Goal: Task Accomplishment & Management: Manage account settings

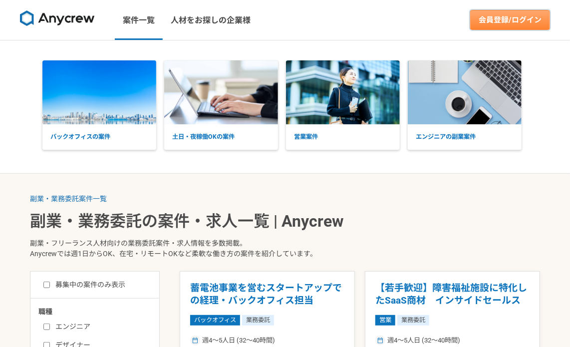
click at [523, 14] on link "会員登録/ログイン" at bounding box center [510, 20] width 80 height 20
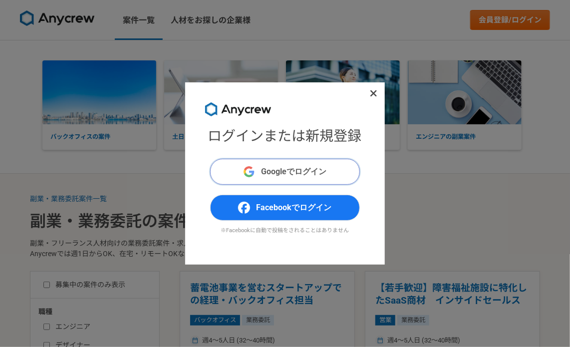
click at [281, 176] on span "Googleでログイン" at bounding box center [293, 172] width 65 height 12
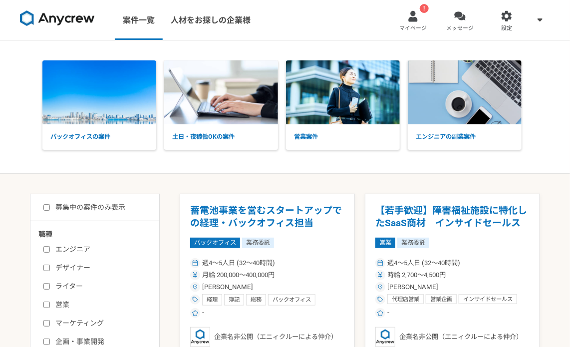
click at [415, 15] on div at bounding box center [412, 15] width 11 height 11
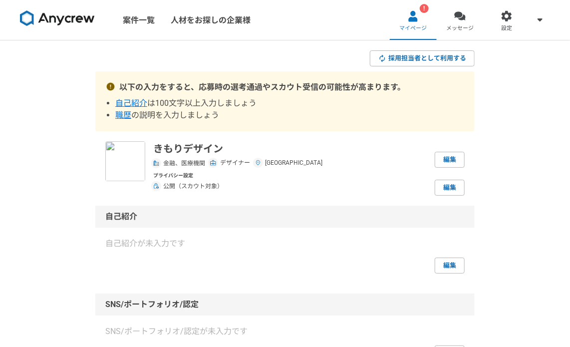
click at [123, 163] on img at bounding box center [125, 161] width 40 height 40
click at [140, 157] on img at bounding box center [125, 161] width 40 height 40
click at [448, 157] on link "編集" at bounding box center [450, 160] width 30 height 16
select select "2"
select select "11"
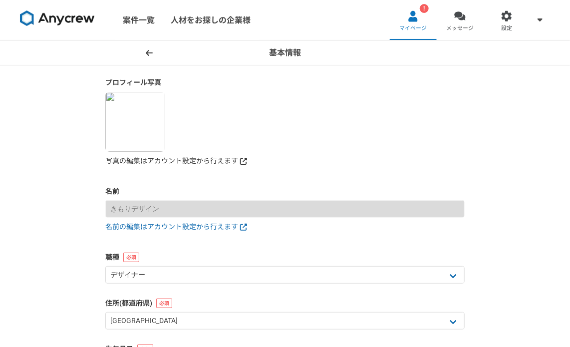
click at [146, 162] on link "写真の編集はアカウント設定から行えます" at bounding box center [284, 161] width 359 height 10
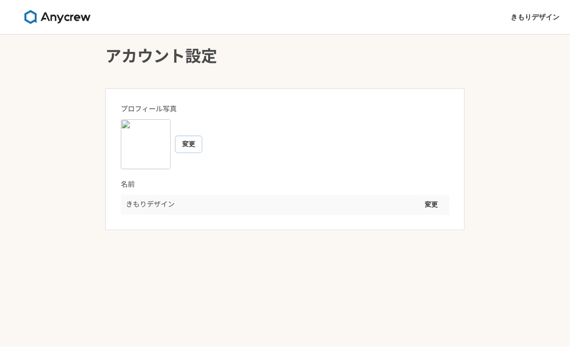
click at [186, 144] on button "変更" at bounding box center [189, 144] width 26 height 16
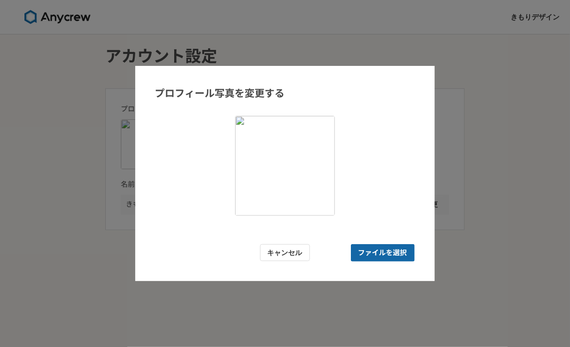
click at [402, 248] on span "ファイルを選択" at bounding box center [382, 253] width 49 height 10
click at [402, 247] on input "ファイルを選択" at bounding box center [383, 252] width 64 height 17
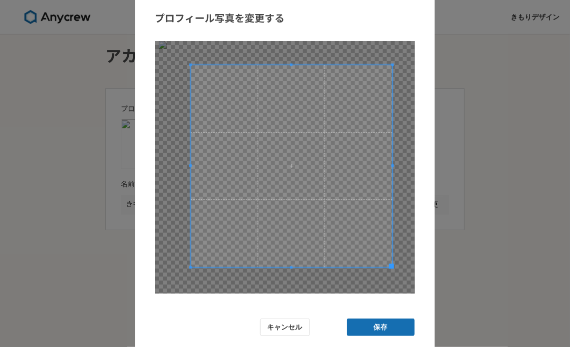
click at [360, 181] on span at bounding box center [292, 166] width 202 height 202
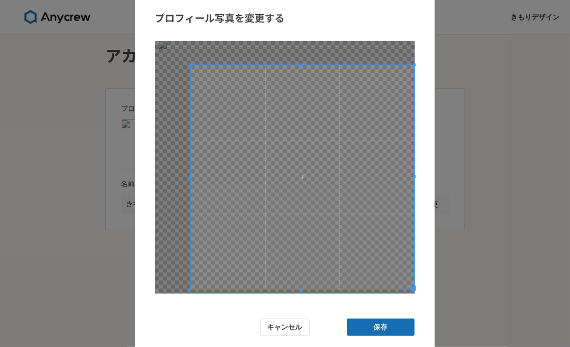
click at [447, 325] on div "プロフィール写真を変更する キャンセル 保存" at bounding box center [285, 173] width 570 height 347
click at [188, 63] on div at bounding box center [284, 167] width 259 height 252
click at [193, 65] on span at bounding box center [301, 64] width 221 height 2
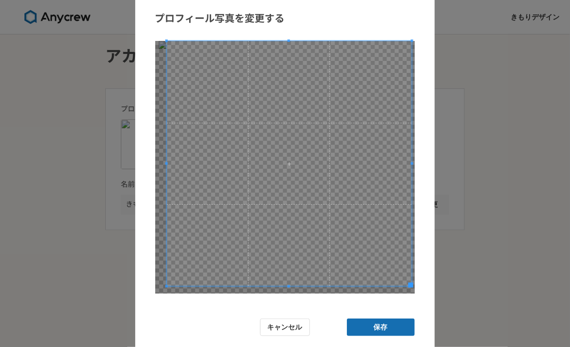
click at [93, 27] on div "プロフィール写真を変更する キャンセル 保存" at bounding box center [285, 173] width 570 height 347
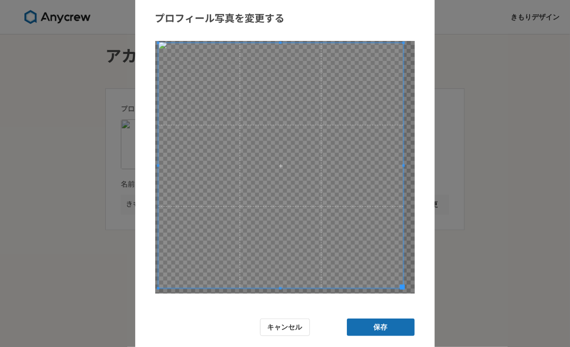
click at [370, 157] on span at bounding box center [280, 165] width 245 height 245
click at [396, 331] on button "保存" at bounding box center [381, 326] width 68 height 17
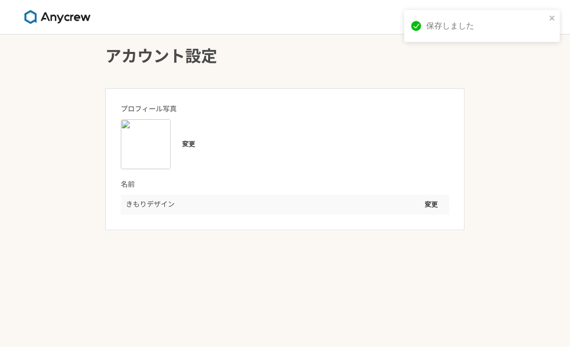
click at [291, 141] on div "変更" at bounding box center [285, 144] width 328 height 50
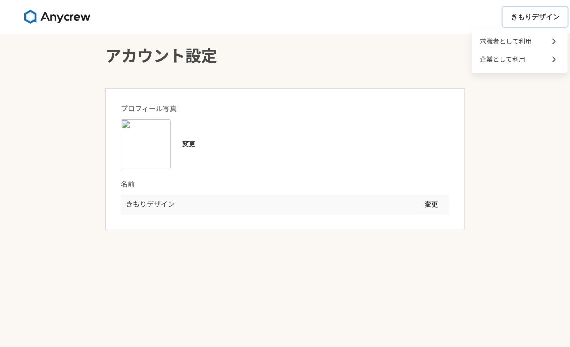
click at [526, 18] on span "きもりデザイン" at bounding box center [534, 17] width 49 height 10
click at [513, 42] on span "求職者として利用" at bounding box center [506, 41] width 52 height 9
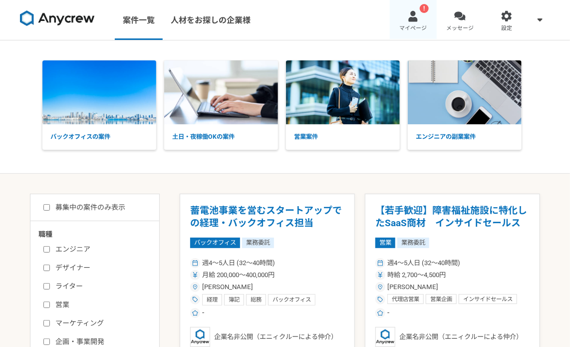
click at [417, 22] on link "! マイページ" at bounding box center [413, 20] width 47 height 40
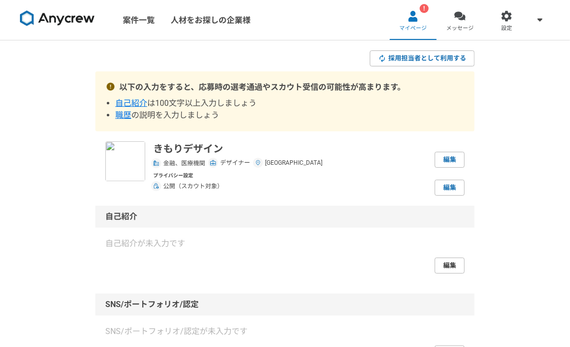
click at [444, 269] on link "編集" at bounding box center [450, 265] width 30 height 16
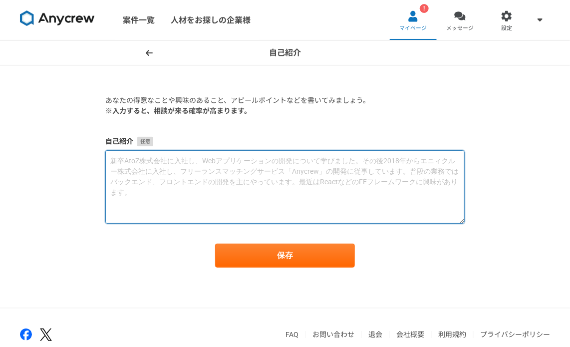
click at [419, 179] on textarea at bounding box center [284, 186] width 359 height 73
paste textarea "loremipsumdolorsitametconse。 ■adipisc 【ELItsedd】eius、temp、in/utlabo 【etd】mag、al…"
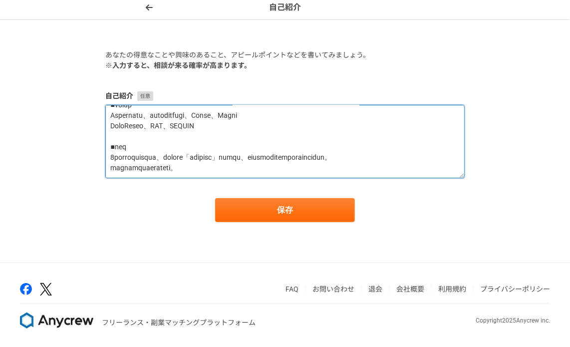
scroll to position [46, 0]
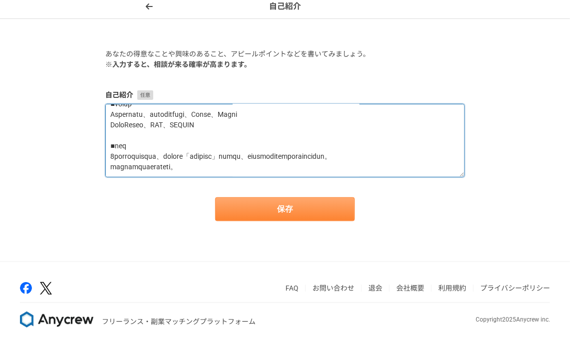
type textarea "loremipsumdolorsitametconse。 ■adipisc 【ELItsedd】eius、temp、in/utlabo 【etd】mag、al…"
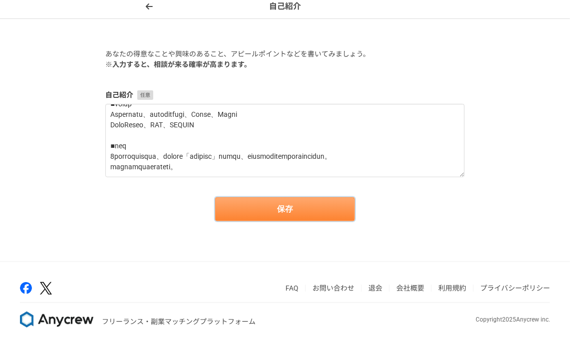
click at [298, 211] on button "保存" at bounding box center [285, 209] width 140 height 24
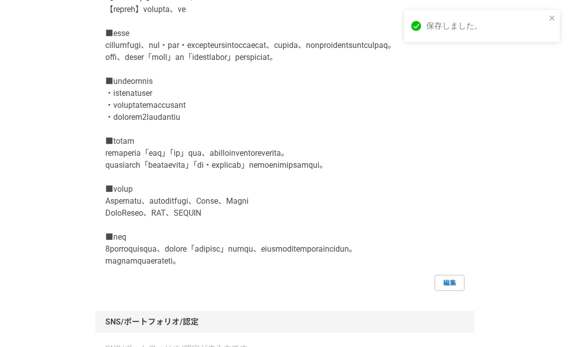
scroll to position [582, 0]
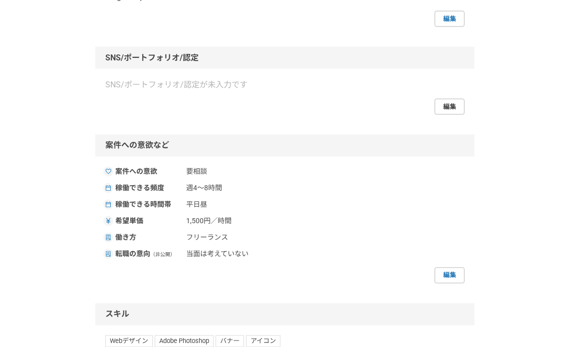
click at [449, 115] on link "編集" at bounding box center [450, 107] width 30 height 16
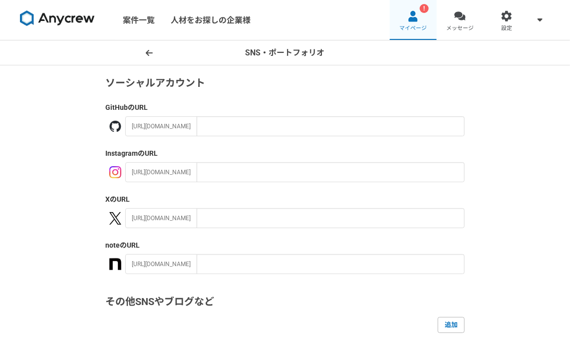
click at [414, 13] on div at bounding box center [412, 15] width 11 height 11
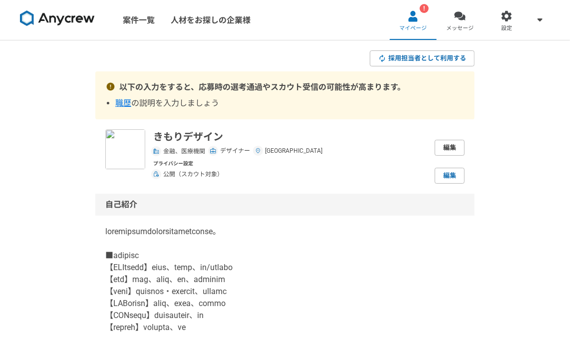
click at [442, 143] on link "編集" at bounding box center [450, 148] width 30 height 16
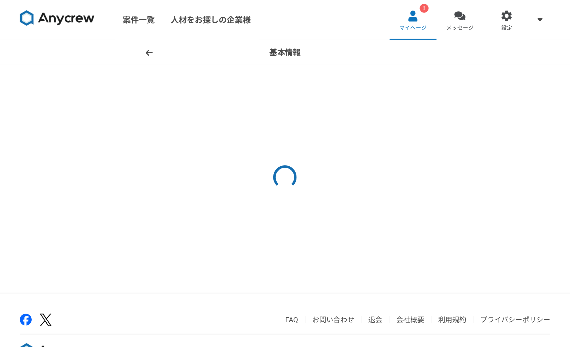
select select "2"
select select "11"
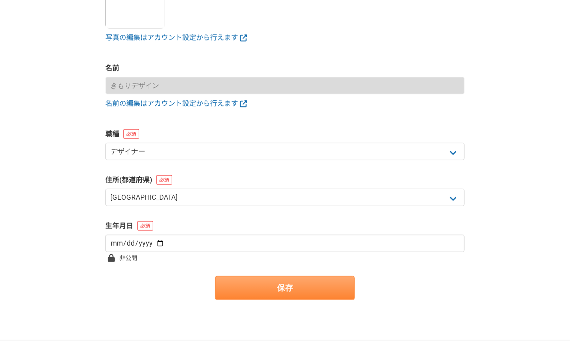
scroll to position [202, 0]
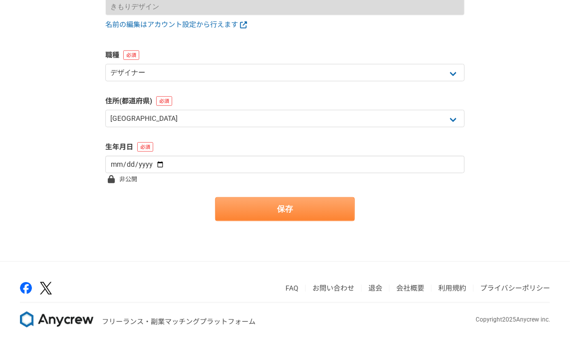
click at [300, 220] on main "プロフィール写真 写真の編集はアカウント設定から行えます 名前 きもりデザイン 名前の編集はアカウント設定から行えます 職種 エンジニア デザイナー ライター…" at bounding box center [284, 62] width 379 height 398
click at [302, 211] on button "保存" at bounding box center [285, 209] width 140 height 24
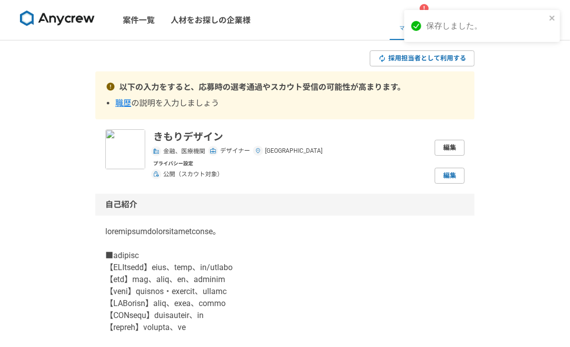
click at [450, 149] on link "編集" at bounding box center [450, 148] width 30 height 16
select select "2"
select select "11"
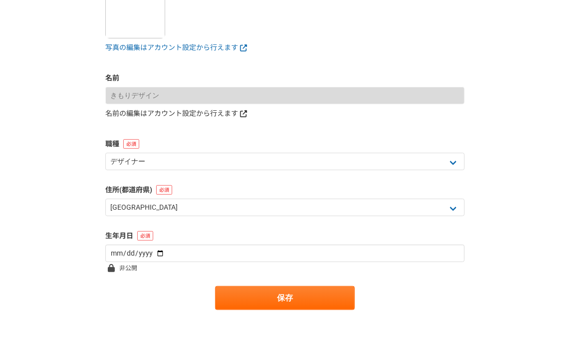
scroll to position [116, 0]
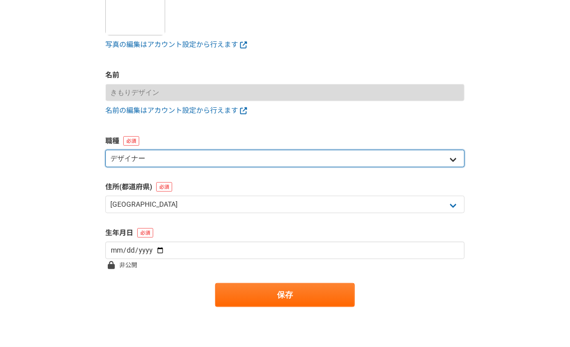
click at [131, 159] on select "エンジニア デザイナー ライター 営業 マーケティング 企画・事業開発 バックオフィス その他" at bounding box center [284, 158] width 359 height 17
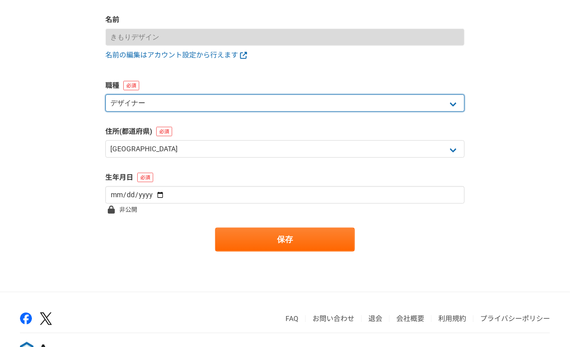
scroll to position [202, 0]
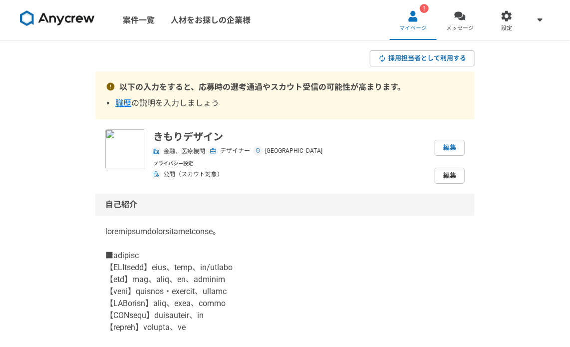
click at [445, 181] on link "編集" at bounding box center [450, 176] width 30 height 16
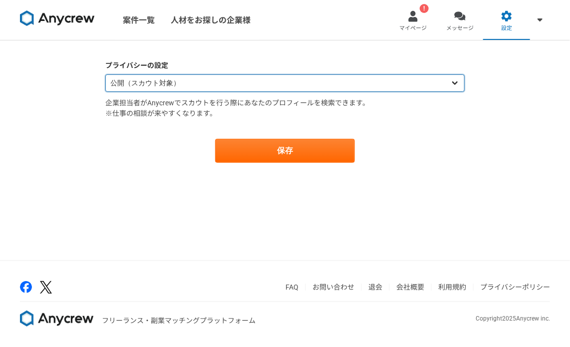
click at [220, 84] on select "公開（スカウト対象） 非公開（スカウト対象外）" at bounding box center [284, 82] width 359 height 17
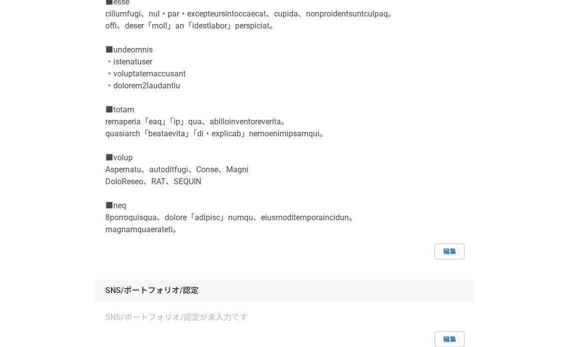
scroll to position [582, 0]
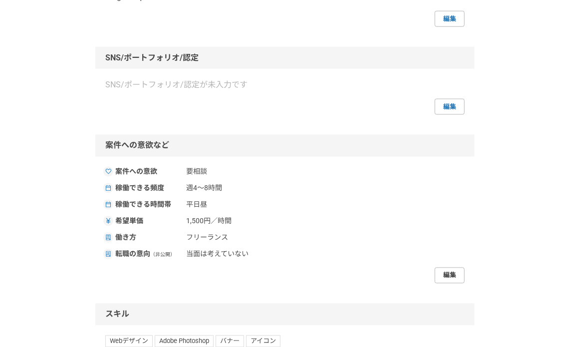
click at [452, 283] on link "編集" at bounding box center [450, 275] width 30 height 16
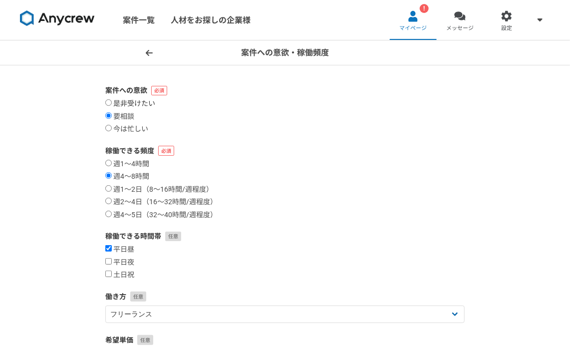
click at [124, 104] on label "是非受けたい" at bounding box center [130, 103] width 50 height 9
click at [112, 104] on input "是非受けたい" at bounding box center [108, 102] width 6 height 6
radio input "true"
click at [143, 199] on label "週2〜4日（16〜32時間/週程度）" at bounding box center [161, 202] width 112 height 9
click at [112, 199] on input "週2〜4日（16〜32時間/週程度）" at bounding box center [108, 201] width 6 height 6
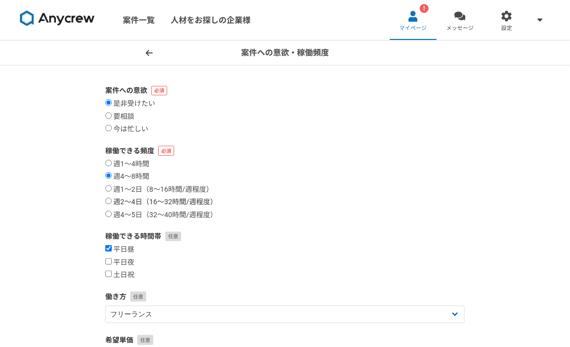
radio input "true"
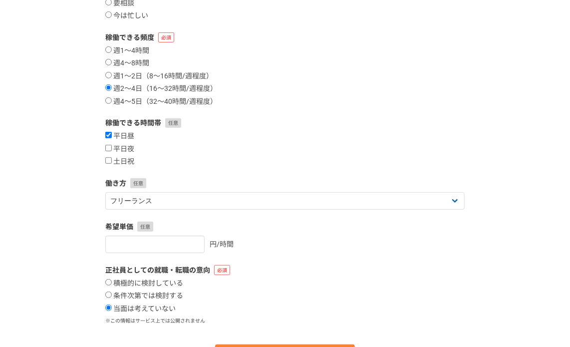
scroll to position [116, 0]
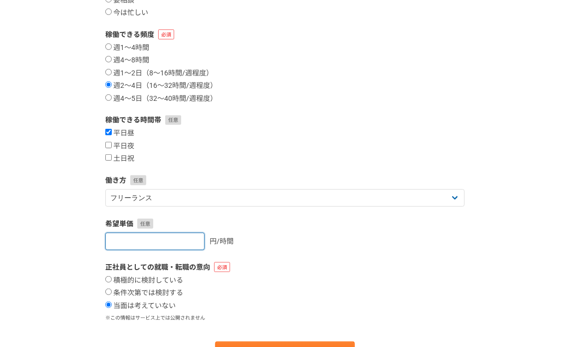
drag, startPoint x: 176, startPoint y: 241, endPoint x: 53, endPoint y: 219, distance: 124.3
click at [53, 219] on div "案件への意欲・稼働頻度 案件への意欲 是非受けたい 要相談 今は忙しい 稼働できる頻度 週1〜4時間 週4〜8時間 週1〜2日（8〜16時間/週程度） 週2〜…" at bounding box center [285, 164] width 570 height 481
type input "3000"
click at [285, 238] on div "3000 円/時間" at bounding box center [284, 241] width 359 height 17
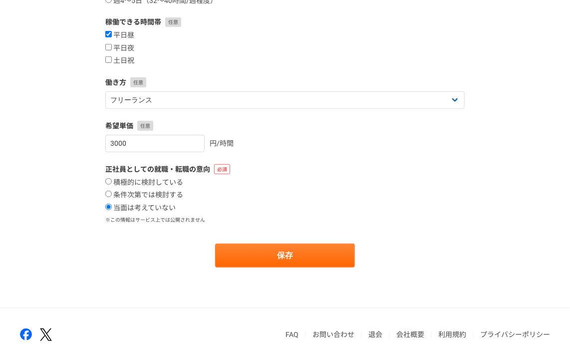
scroll to position [233, 0]
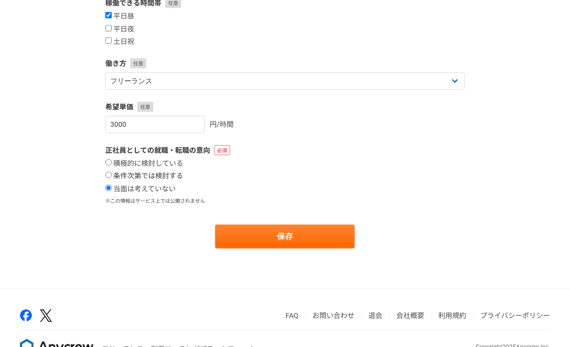
click at [142, 175] on label "条件次第では検討する" at bounding box center [144, 176] width 78 height 9
click at [112, 175] on input "条件次第では検討する" at bounding box center [108, 175] width 6 height 6
radio input "true"
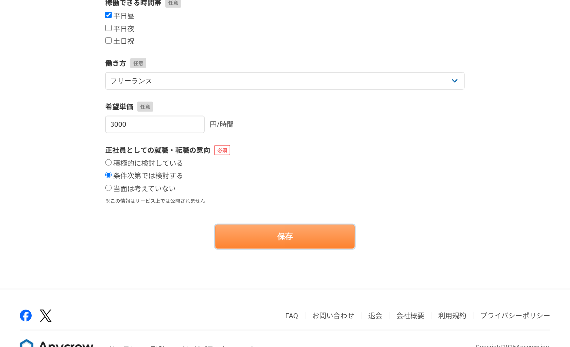
click at [277, 236] on button "保存" at bounding box center [285, 237] width 140 height 24
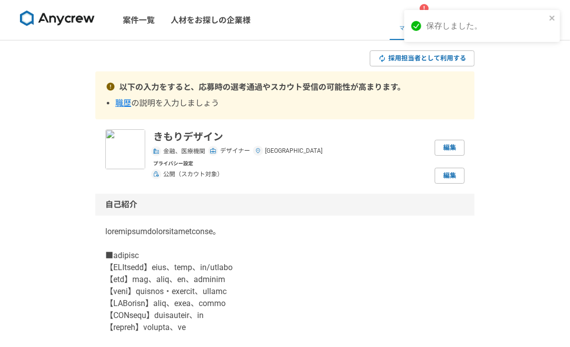
drag, startPoint x: 441, startPoint y: 137, endPoint x: 446, endPoint y: 99, distance: 38.3
click at [417, 17] on div at bounding box center [412, 15] width 11 height 11
click at [425, 4] on div "!" at bounding box center [424, 8] width 9 height 9
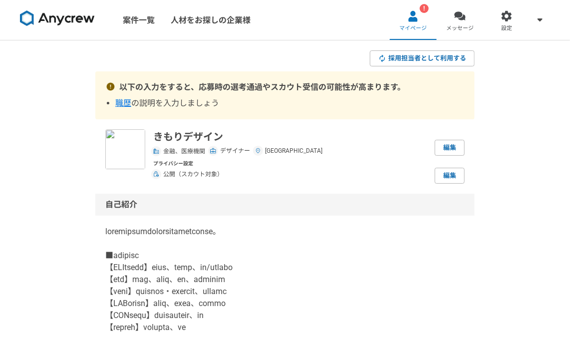
click at [120, 102] on span "職歴" at bounding box center [123, 102] width 16 height 9
select select "[DATE]"
select select
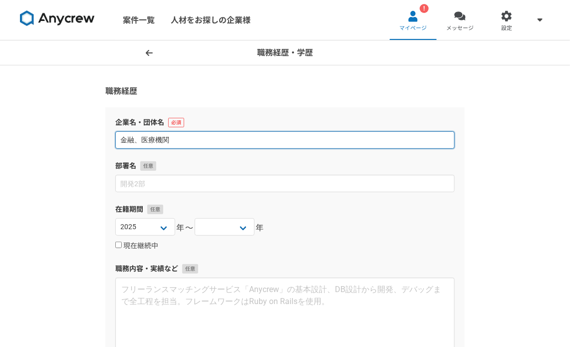
drag, startPoint x: 214, startPoint y: 140, endPoint x: 33, endPoint y: 121, distance: 181.7
click at [33, 121] on div "職務経歴・学歴 職務経歴 企業名・団体名 金融、医療機関 部署名 在籍期間 [DATE] [DATE] [DATE] [DATE] [DATE] [DATE]…" at bounding box center [285, 284] width 570 height 489
type input "k"
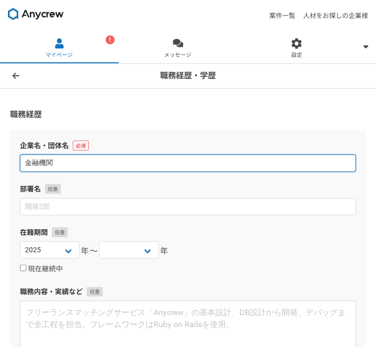
drag, startPoint x: 61, startPoint y: 137, endPoint x: -95, endPoint y: 129, distance: 156.4
click at [0, 129] on html "案件一覧 人材をお探しの企業様 ! マイページ メッセージ 設定 職務経歴・学歴 職務経歴 企業名・団体名 金融機関 部署名 在籍期間 [DATE] [DAT…" at bounding box center [188, 173] width 376 height 347
type input "都市銀行"
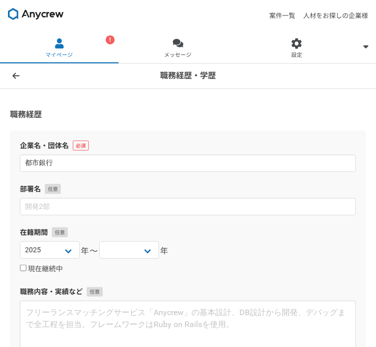
click at [196, 242] on div "[DATE] [DATE] [DATE] [DATE] [DATE] [DATE] [DATE] [DATE] [DATE] [DATE] [DATE] [D…" at bounding box center [188, 252] width 336 height 20
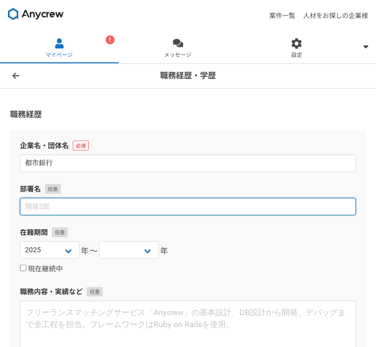
click at [41, 198] on input at bounding box center [188, 206] width 336 height 17
type input "お"
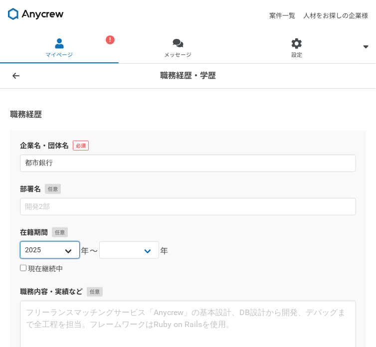
click at [68, 242] on select "[DATE] [DATE] [DATE] [DATE] [DATE] [DATE] [DATE] [DATE] [DATE] [DATE] [DATE] [D…" at bounding box center [50, 250] width 60 height 17
select select "[DATE]"
click at [20, 242] on select "[DATE] [DATE] [DATE] [DATE] [DATE] [DATE] [DATE] [DATE] [DATE] [DATE] [DATE] [D…" at bounding box center [50, 250] width 60 height 17
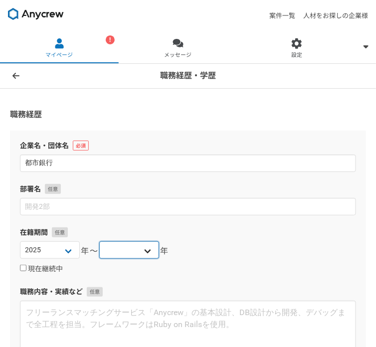
click at [124, 242] on select "[DATE] [DATE] [DATE] [DATE] [DATE] [DATE] [DATE] [DATE] [DATE] [DATE] [DATE] [D…" at bounding box center [129, 250] width 60 height 17
select select "[DATE]"
click at [99, 242] on select "[DATE] [DATE] [DATE] [DATE] [DATE] [DATE] [DATE] [DATE] [DATE] [DATE] [DATE] [D…" at bounding box center [129, 250] width 60 height 17
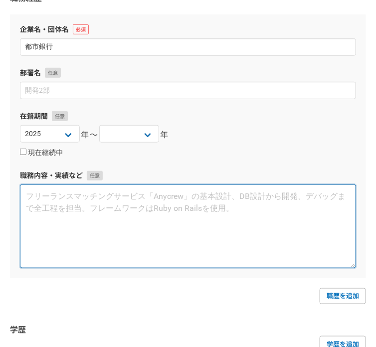
click at [236, 217] on textarea at bounding box center [188, 227] width 336 height 84
paste textarea "銀行で、個人・法人の窓口対応、現金在庫管理、後方事務に従事しました。 ■現金の在庫管理者に任命 毎日、全現金と全伝票を照合し、差異がないか最速で検査。独自にマ…"
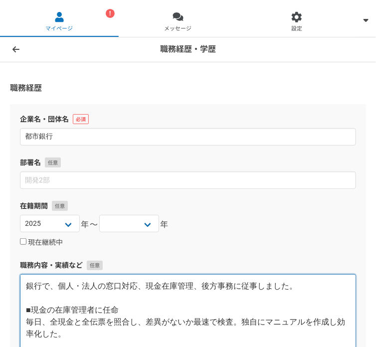
scroll to position [0, 0]
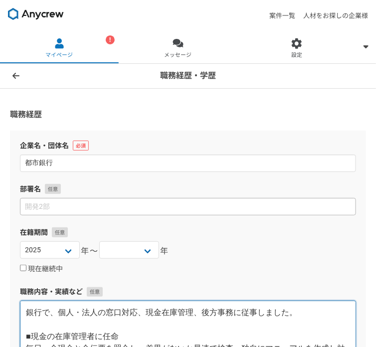
type textarea "銀行で、個人・法人の窓口対応、現金在庫管理、後方事務に従事しました。 ■現金の在庫管理者に任命 毎日、全現金と全伝票を照合し、差異がないか最速で検査。独自にマ…"
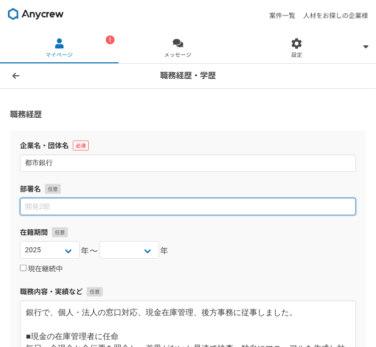
click at [37, 198] on input at bounding box center [188, 206] width 336 height 17
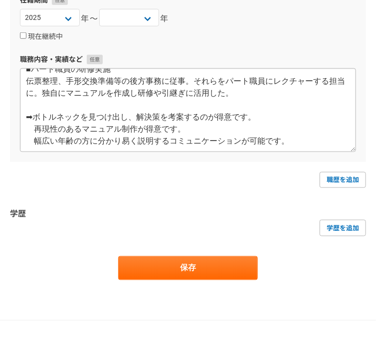
scroll to position [84, 0]
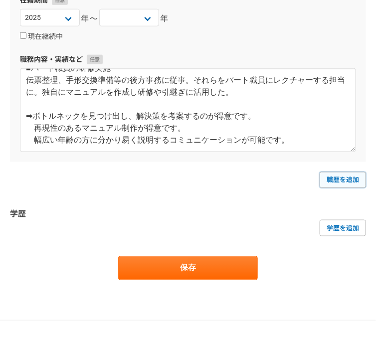
click at [342, 172] on link "職歴を追加" at bounding box center [343, 180] width 46 height 16
select select
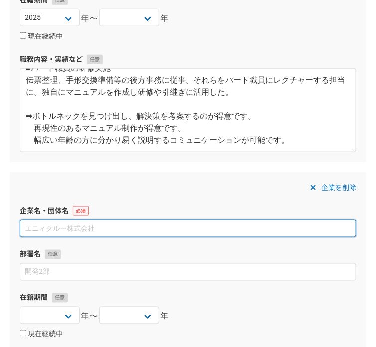
click at [124, 220] on input at bounding box center [188, 228] width 336 height 17
type input "病院"
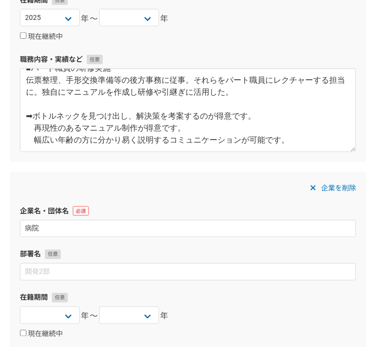
click at [218, 223] on div "企業を削除 企業名・団体名 病院 部署名 在籍期間 [DATE] [DATE] [DATE] [DATE] [DATE] [DATE] [DATE] [DAT…" at bounding box center [188, 316] width 356 height 288
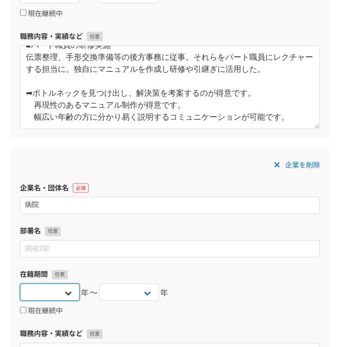
click at [55, 291] on select "[DATE] [DATE] [DATE] [DATE] [DATE] [DATE] [DATE] [DATE] [DATE] [DATE] [DATE] [D…" at bounding box center [50, 292] width 60 height 17
select select "[DATE]"
click at [20, 284] on select "[DATE] [DATE] [DATE] [DATE] [DATE] [DATE] [DATE] [DATE] [DATE] [DATE] [DATE] [D…" at bounding box center [50, 292] width 60 height 17
drag, startPoint x: 163, startPoint y: 297, endPoint x: 148, endPoint y: 295, distance: 15.7
click at [161, 297] on span "年" at bounding box center [165, 294] width 9 height 12
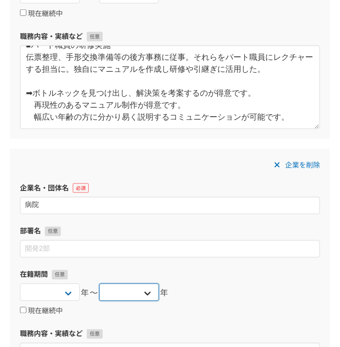
click at [146, 294] on select "[DATE] [DATE] [DATE] [DATE] [DATE] [DATE] [DATE] [DATE] [DATE] [DATE] [DATE] [D…" at bounding box center [129, 292] width 60 height 17
select select "[DATE]"
click at [99, 284] on select "[DATE] [DATE] [DATE] [DATE] [DATE] [DATE] [DATE] [DATE] [DATE] [DATE] [DATE] [D…" at bounding box center [129, 292] width 60 height 17
click at [244, 286] on div "[DATE] [DATE] [DATE] [DATE] [DATE] [DATE] [DATE] [DATE] [DATE] [DATE] [DATE] [D…" at bounding box center [170, 294] width 300 height 20
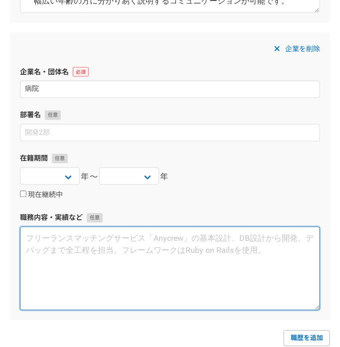
click at [110, 274] on textarea at bounding box center [170, 269] width 300 height 84
paste textarea "病院の事務職として勤務しました。 ■医事課 対患者業務の担当課で、主に業務改善やマニュアル作成を担当。多様な職種のスタッフと調整・交渉をしてきました。 ➡情報…"
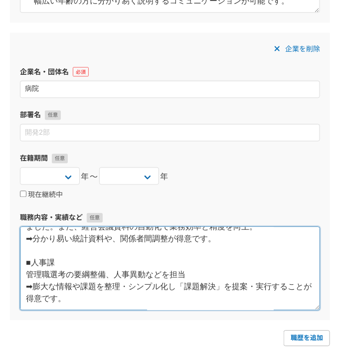
scroll to position [120, 0]
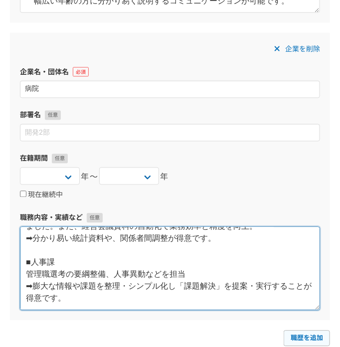
type textarea "病院の事務職として勤務しました。 ■医事課 対患者業務の担当課で、主に業務改善やマニュアル作成を担当。多様な職種のスタッフと調整・交渉をしてきました。 ➡情報…"
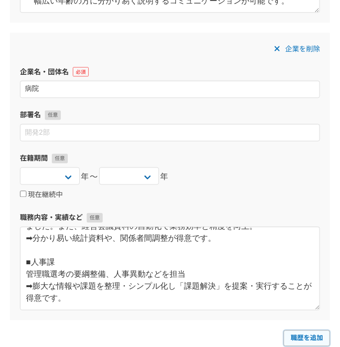
click at [323, 336] on link "職歴を追加" at bounding box center [307, 339] width 46 height 16
select select
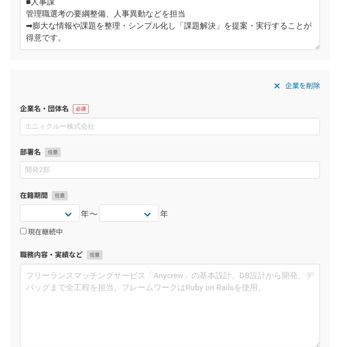
scroll to position [669, 0]
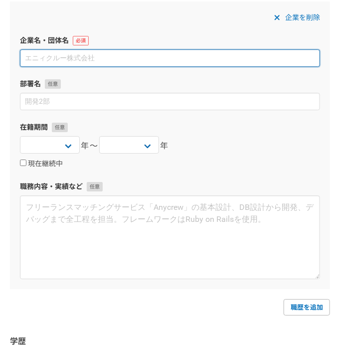
click at [94, 53] on input at bounding box center [170, 57] width 300 height 17
type input "地方自治体"
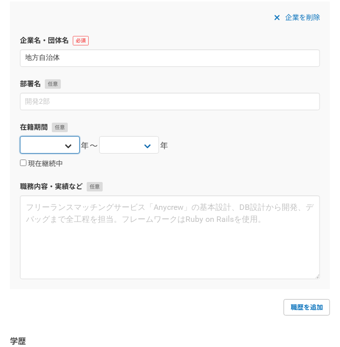
click at [58, 148] on select "[DATE] [DATE] [DATE] [DATE] [DATE] [DATE] [DATE] [DATE] [DATE] [DATE] [DATE] [D…" at bounding box center [50, 144] width 60 height 17
select select "[DATE]"
click at [20, 136] on select "[DATE] [DATE] [DATE] [DATE] [DATE] [DATE] [DATE] [DATE] [DATE] [DATE] [DATE] [D…" at bounding box center [50, 144] width 60 height 17
click at [123, 142] on select "[DATE] [DATE] [DATE] [DATE] [DATE] [DATE] [DATE] [DATE] [DATE] [DATE] [DATE] [D…" at bounding box center [129, 144] width 60 height 17
select select "[DATE]"
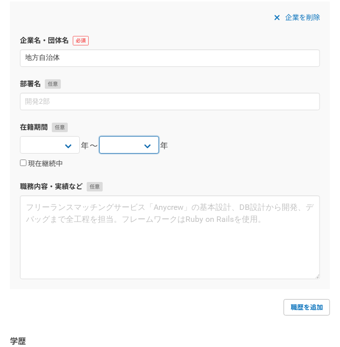
click at [99, 136] on select "[DATE] [DATE] [DATE] [DATE] [DATE] [DATE] [DATE] [DATE] [DATE] [DATE] [DATE] [D…" at bounding box center [129, 144] width 60 height 17
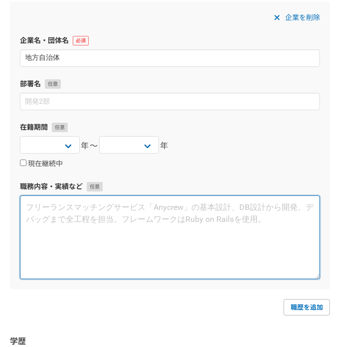
click at [95, 215] on textarea at bounding box center [170, 238] width 300 height 84
paste textarea "■企業・起業支援の部署（[PERSON_NAME]） 零細企業の販路拡大や起業支援を担当。 見本市の企画・運営を主導。 女性起業家支援施策を立案し、シェアオフ…"
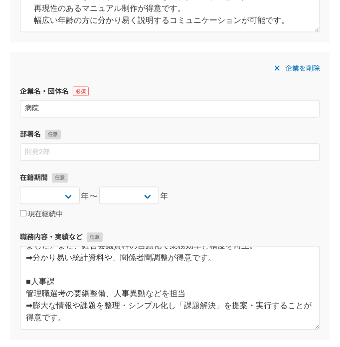
scroll to position [320, 0]
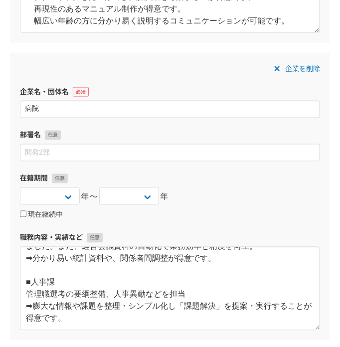
type textarea "■企業・起業支援の部署（[PERSON_NAME]） 零細企業の販路拡大や起業支援を担当。 見本市の企画・運営を主導。 女性起業家支援施策を立案し、シェアオフ…"
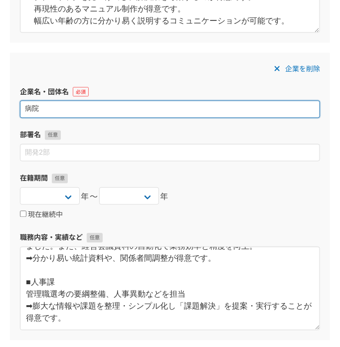
click at [71, 107] on input "病院" at bounding box center [170, 109] width 300 height 17
click at [76, 107] on input "病院" at bounding box center [170, 109] width 300 height 17
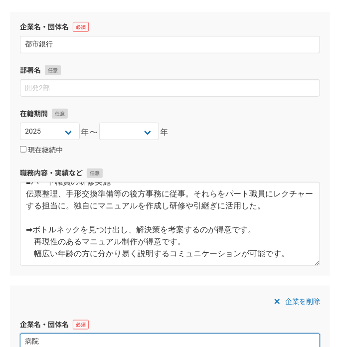
scroll to position [0, 0]
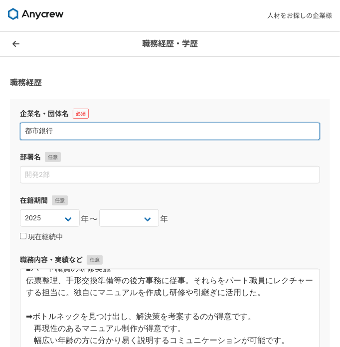
click at [66, 128] on input "都市銀行" at bounding box center [170, 131] width 300 height 17
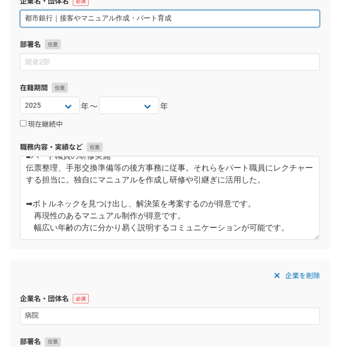
scroll to position [116, 0]
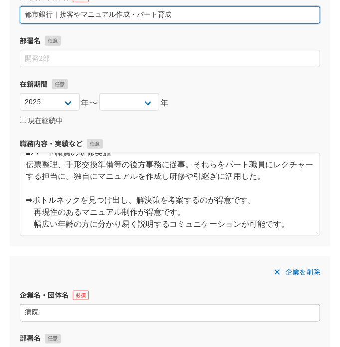
type input "都市銀行｜接客やマニュアル作成・パート育成"
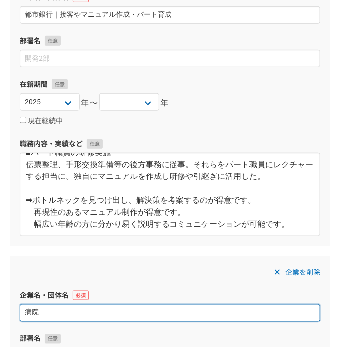
click at [71, 313] on input "病院" at bounding box center [170, 312] width 300 height 17
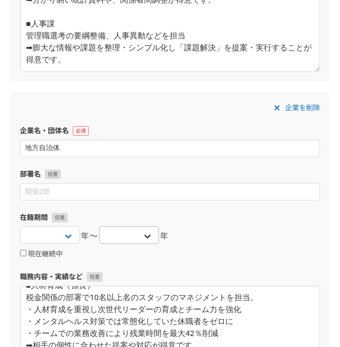
scroll to position [582, 0]
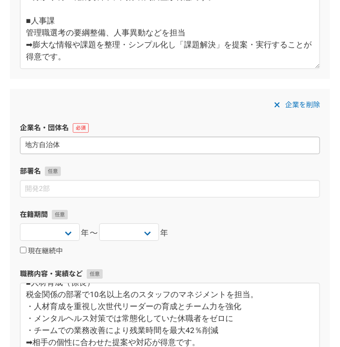
type input "病院｜企画や人事"
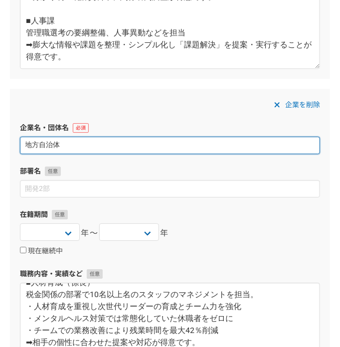
click at [76, 145] on input "地方自治体" at bounding box center [170, 145] width 300 height 17
drag, startPoint x: 40, startPoint y: 147, endPoint x: -70, endPoint y: 143, distance: 109.9
type input "自治体｜起業支援・マネジメント"
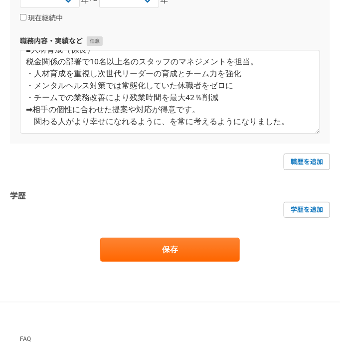
scroll to position [931, 0]
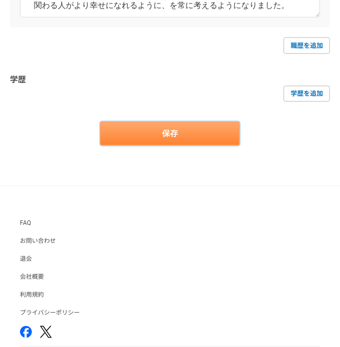
click at [178, 127] on button "保存" at bounding box center [170, 134] width 140 height 24
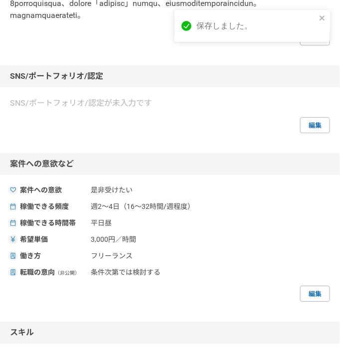
scroll to position [582, 0]
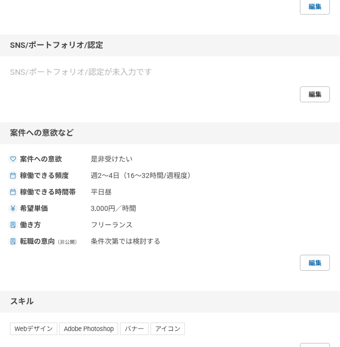
click at [323, 102] on link "編集" at bounding box center [315, 94] width 30 height 16
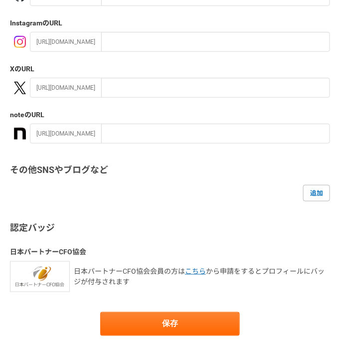
scroll to position [116, 0]
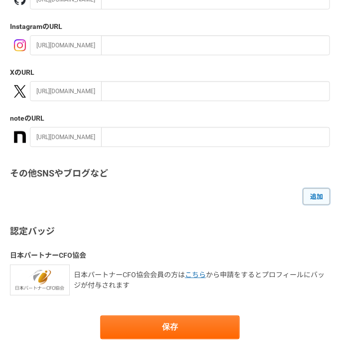
click at [316, 196] on link "追加" at bounding box center [316, 197] width 27 height 16
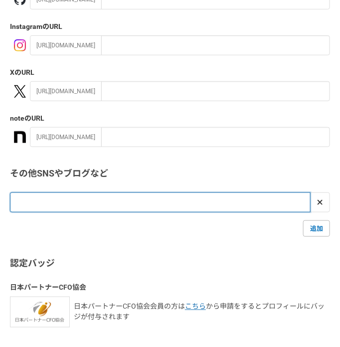
paste input "[URL][DOMAIN_NAME]"
type input "[URL][DOMAIN_NAME]"
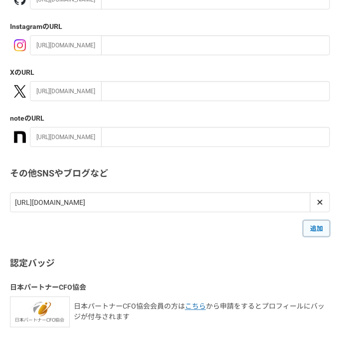
click at [322, 230] on link "追加" at bounding box center [316, 229] width 27 height 16
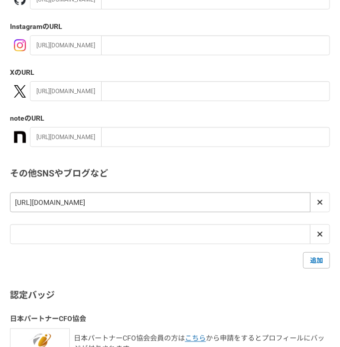
scroll to position [233, 0]
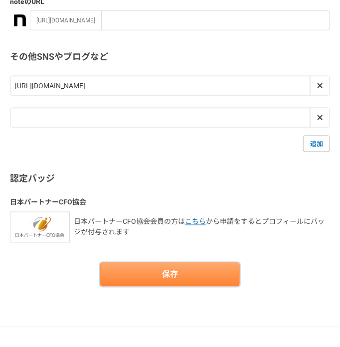
click at [181, 280] on button "保存" at bounding box center [170, 275] width 140 height 24
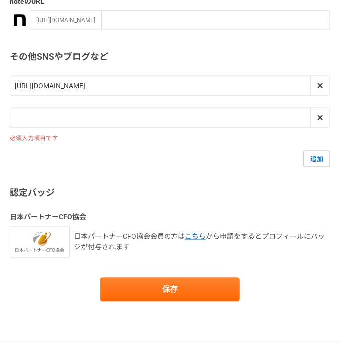
click at [181, 274] on form "ソーシャルアカウント GitHub のURL [URL][DOMAIN_NAME] Instagram のURL [URL][DOMAIN_NAME] X の…" at bounding box center [170, 68] width 320 height 468
click at [325, 116] on span at bounding box center [320, 118] width 12 height 12
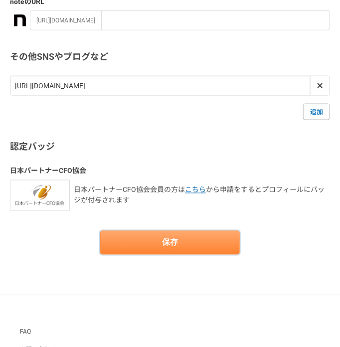
click at [183, 251] on button "保存" at bounding box center [170, 243] width 140 height 24
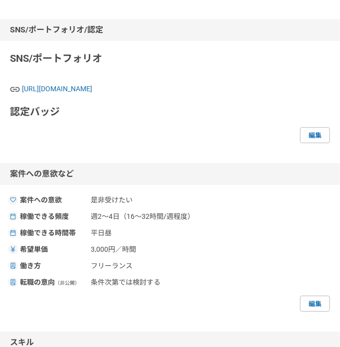
scroll to position [699, 0]
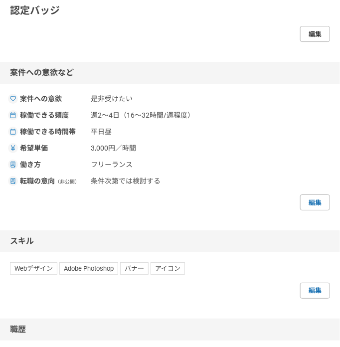
click at [312, 42] on link "編集" at bounding box center [315, 34] width 30 height 16
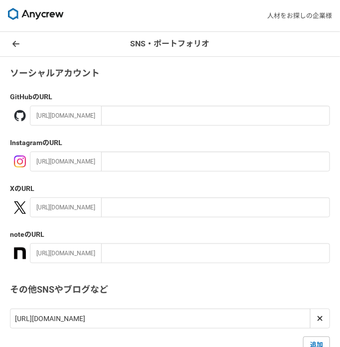
click at [16, 43] on icon at bounding box center [15, 44] width 7 height 6
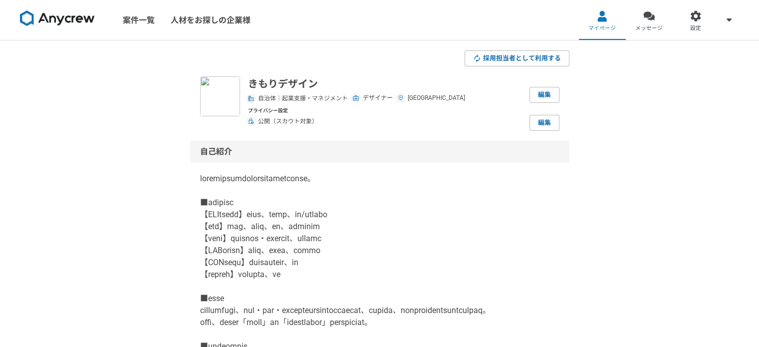
click at [69, 20] on img at bounding box center [57, 18] width 75 height 16
